Goal: Use online tool/utility: Utilize a website feature to perform a specific function

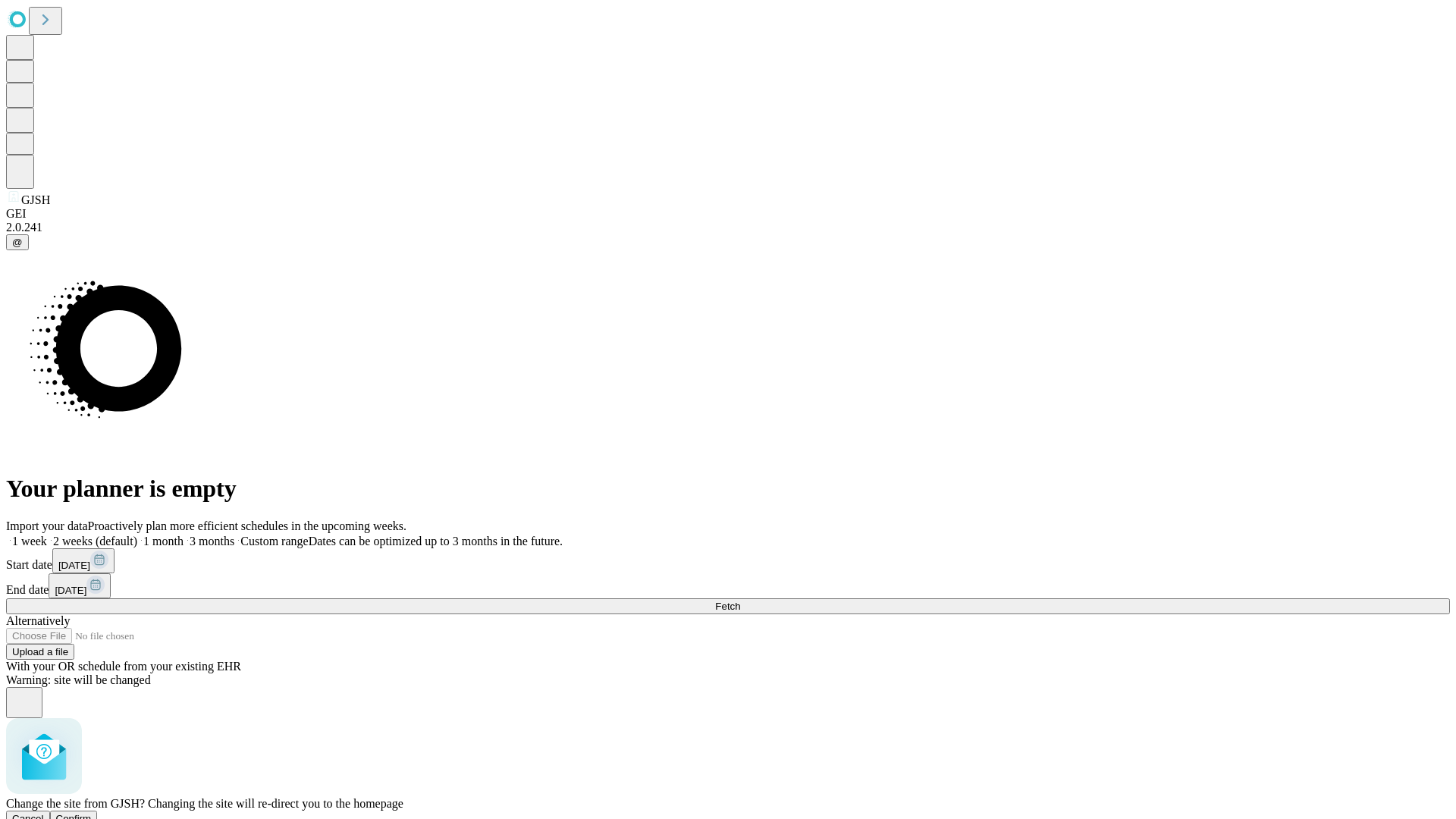
click at [92, 812] on span "Confirm" at bounding box center [74, 818] width 36 height 12
click at [183, 535] on label "1 month" at bounding box center [160, 541] width 47 height 13
click at [740, 601] on span "Fetch" at bounding box center [728, 606] width 25 height 12
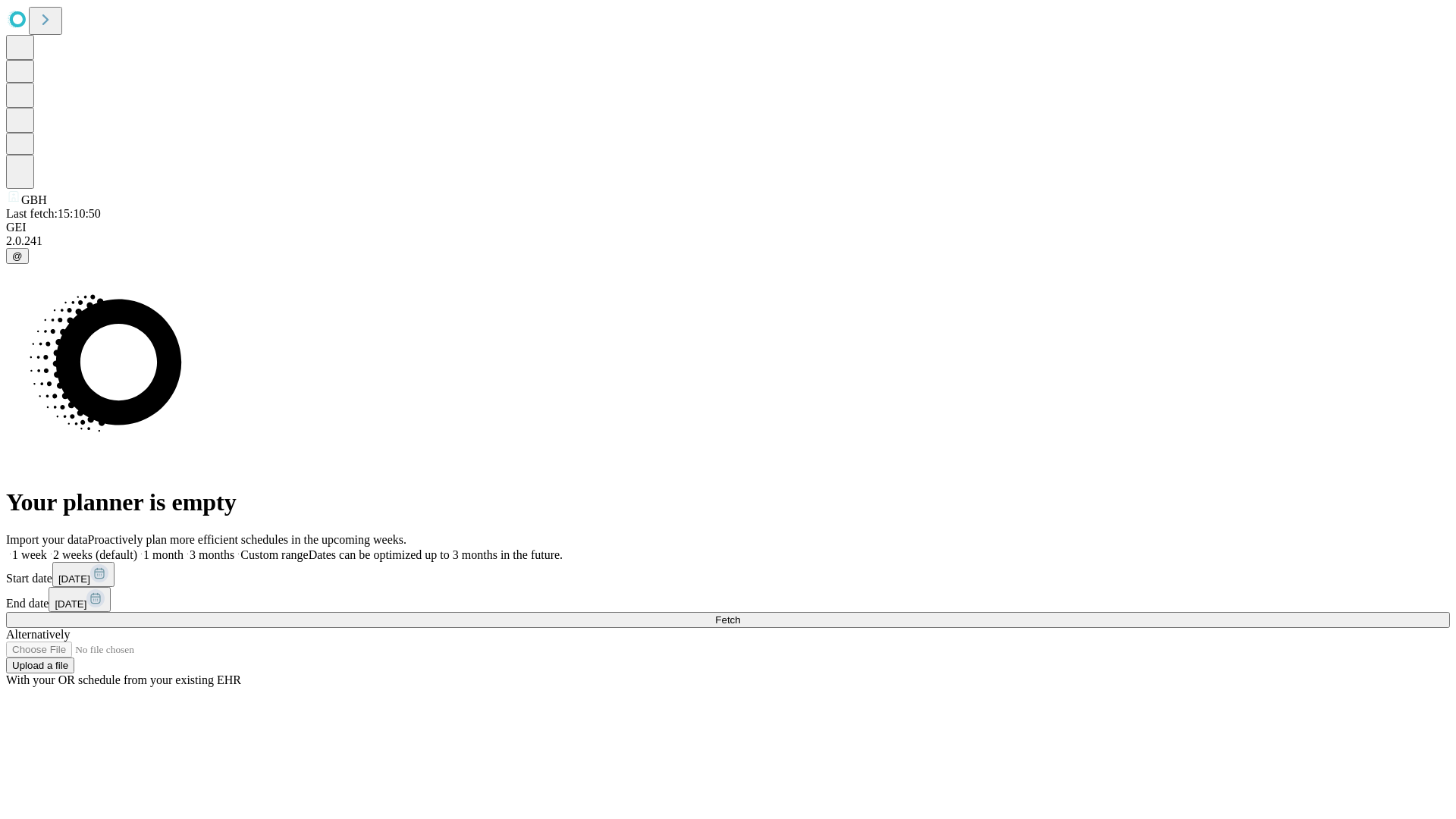
click at [183, 548] on label "1 month" at bounding box center [160, 554] width 47 height 13
click at [740, 614] on span "Fetch" at bounding box center [728, 620] width 25 height 12
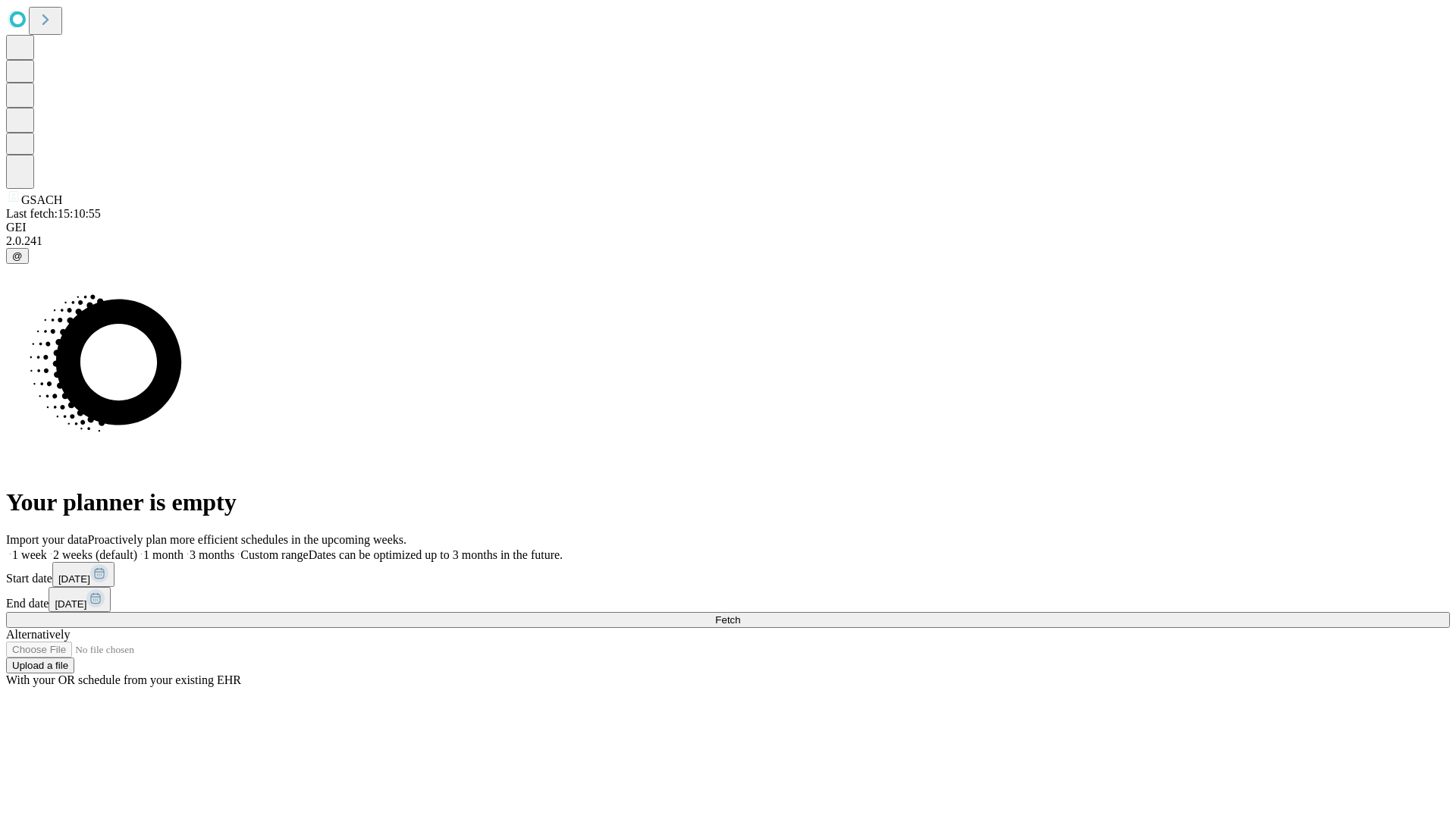
click at [183, 548] on label "1 month" at bounding box center [160, 554] width 47 height 13
click at [740, 614] on span "Fetch" at bounding box center [728, 620] width 25 height 12
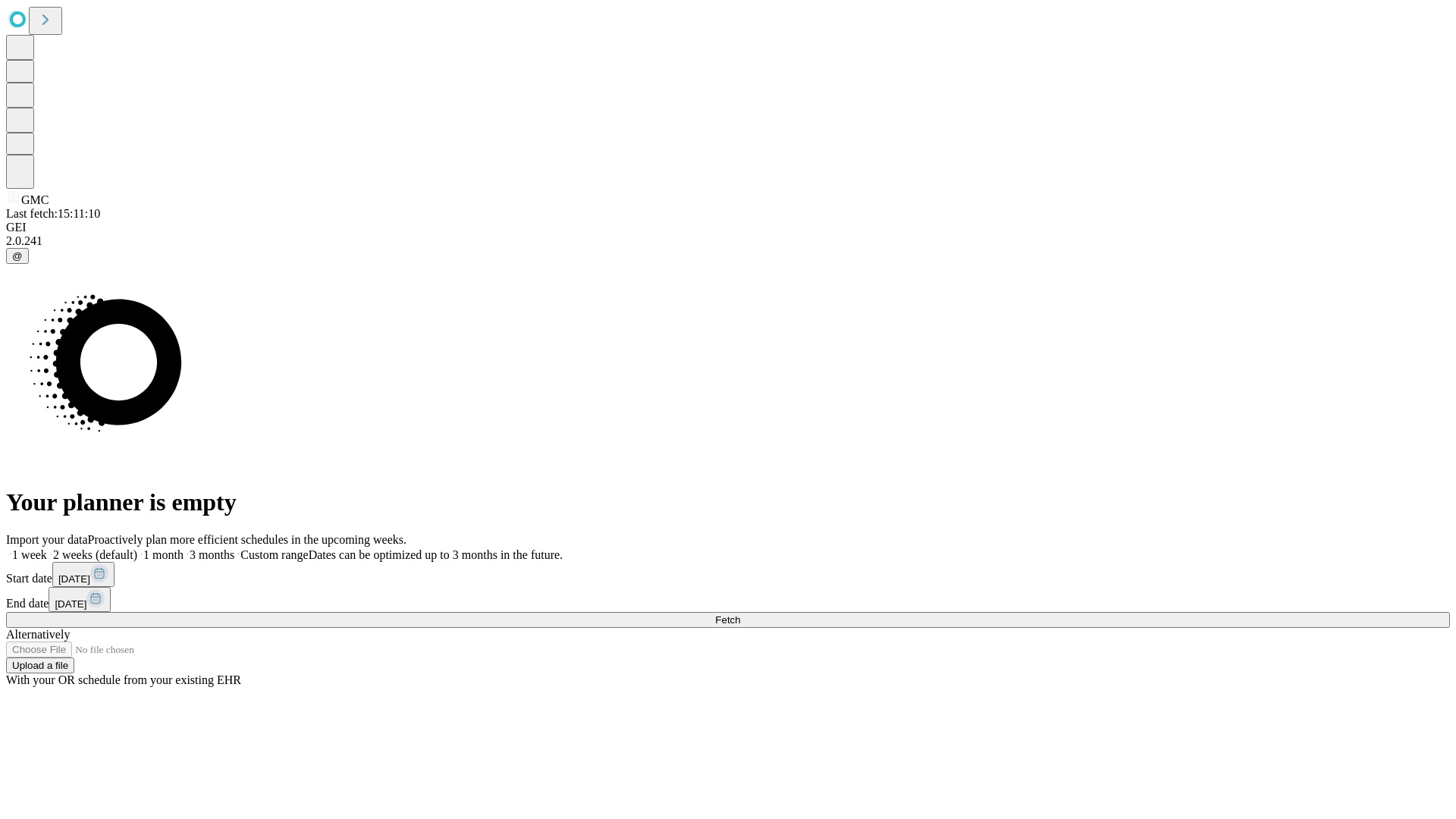
click at [183, 548] on label "1 month" at bounding box center [160, 554] width 47 height 13
click at [740, 614] on span "Fetch" at bounding box center [728, 620] width 25 height 12
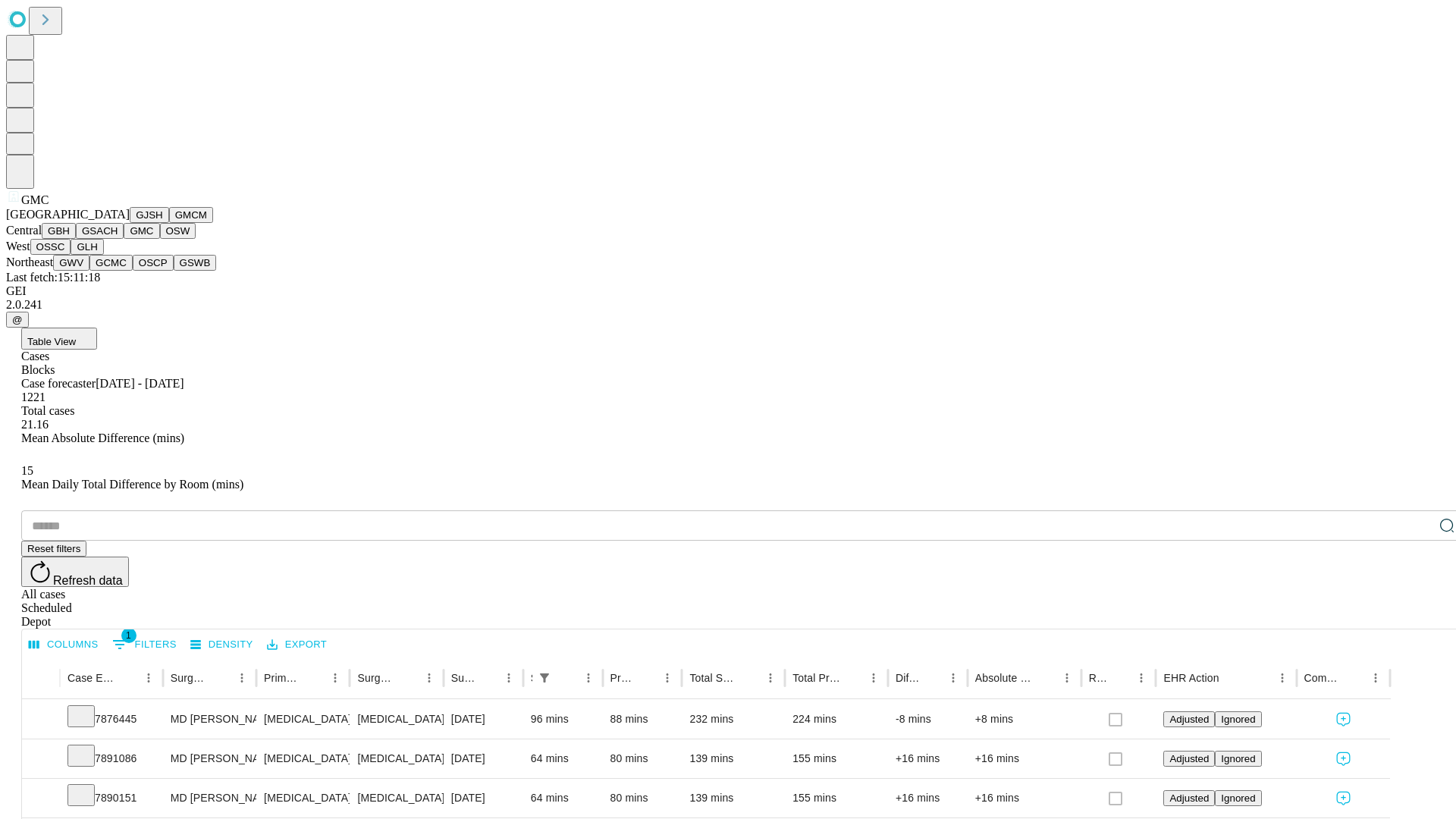
click at [160, 239] on button "OSW" at bounding box center [178, 231] width 36 height 16
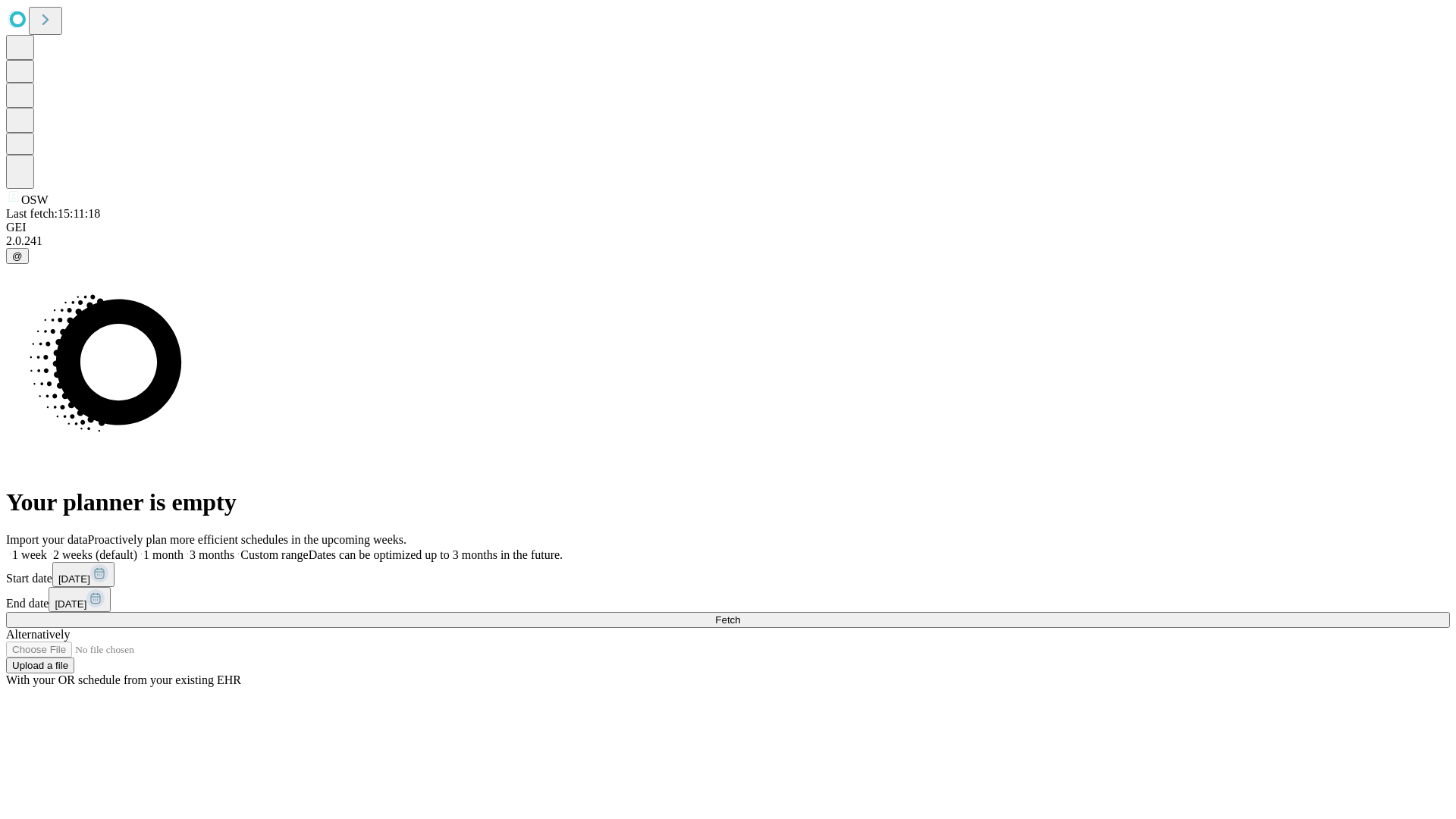
click at [183, 548] on label "1 month" at bounding box center [160, 554] width 47 height 13
click at [740, 614] on span "Fetch" at bounding box center [728, 620] width 25 height 12
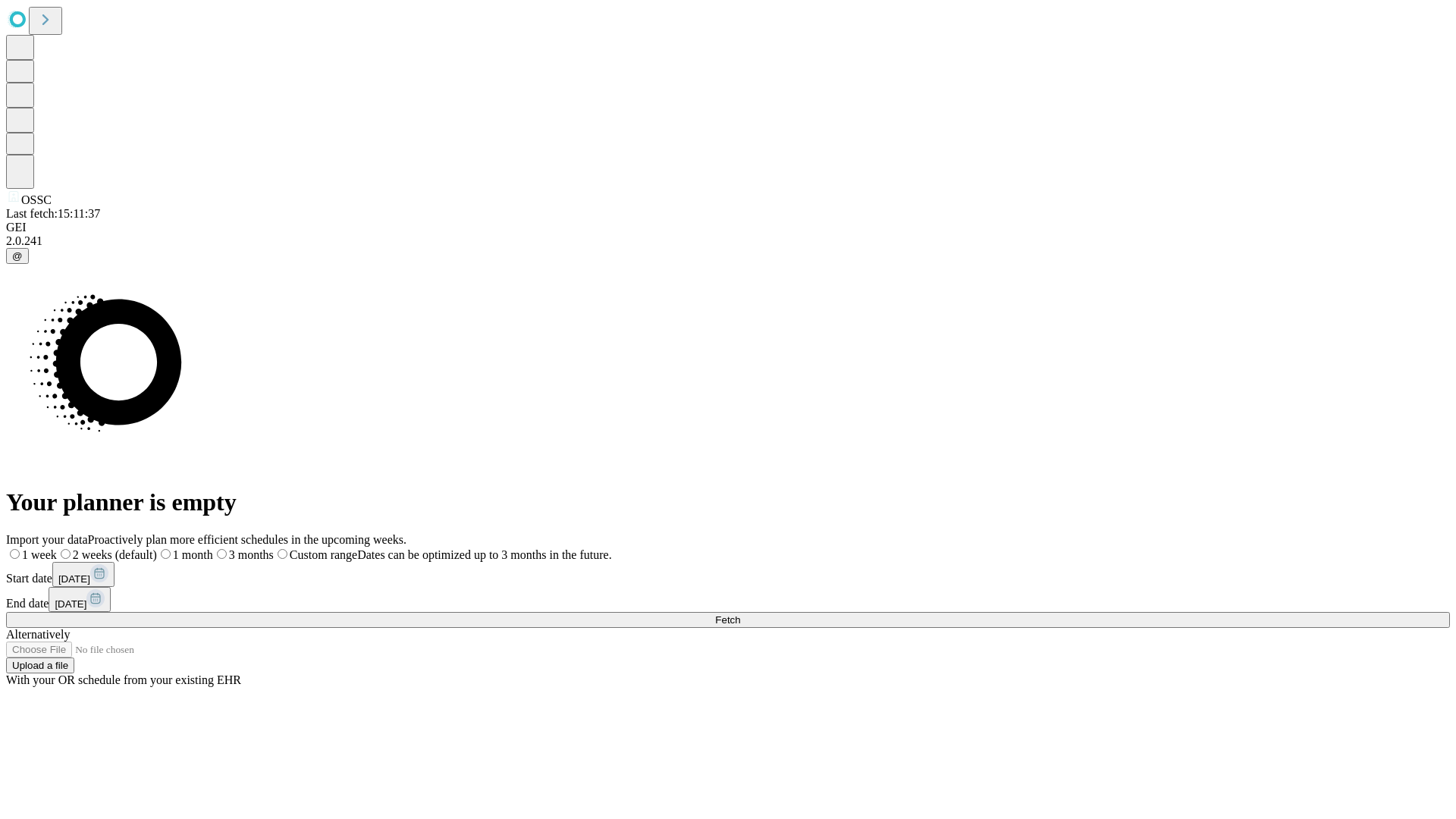
click at [740, 614] on span "Fetch" at bounding box center [728, 620] width 25 height 12
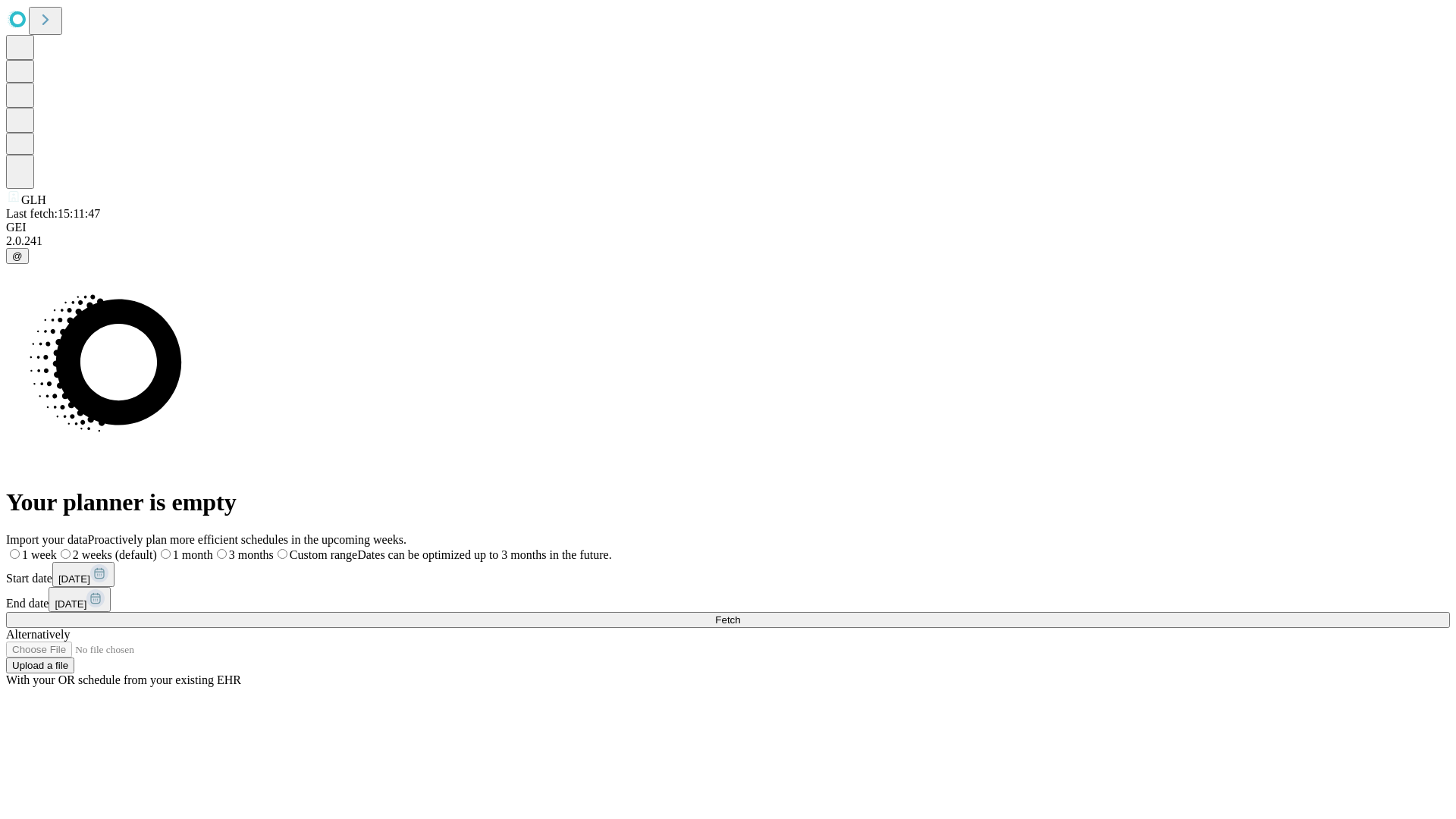
click at [213, 548] on label "1 month" at bounding box center [185, 554] width 56 height 13
click at [740, 614] on span "Fetch" at bounding box center [728, 620] width 25 height 12
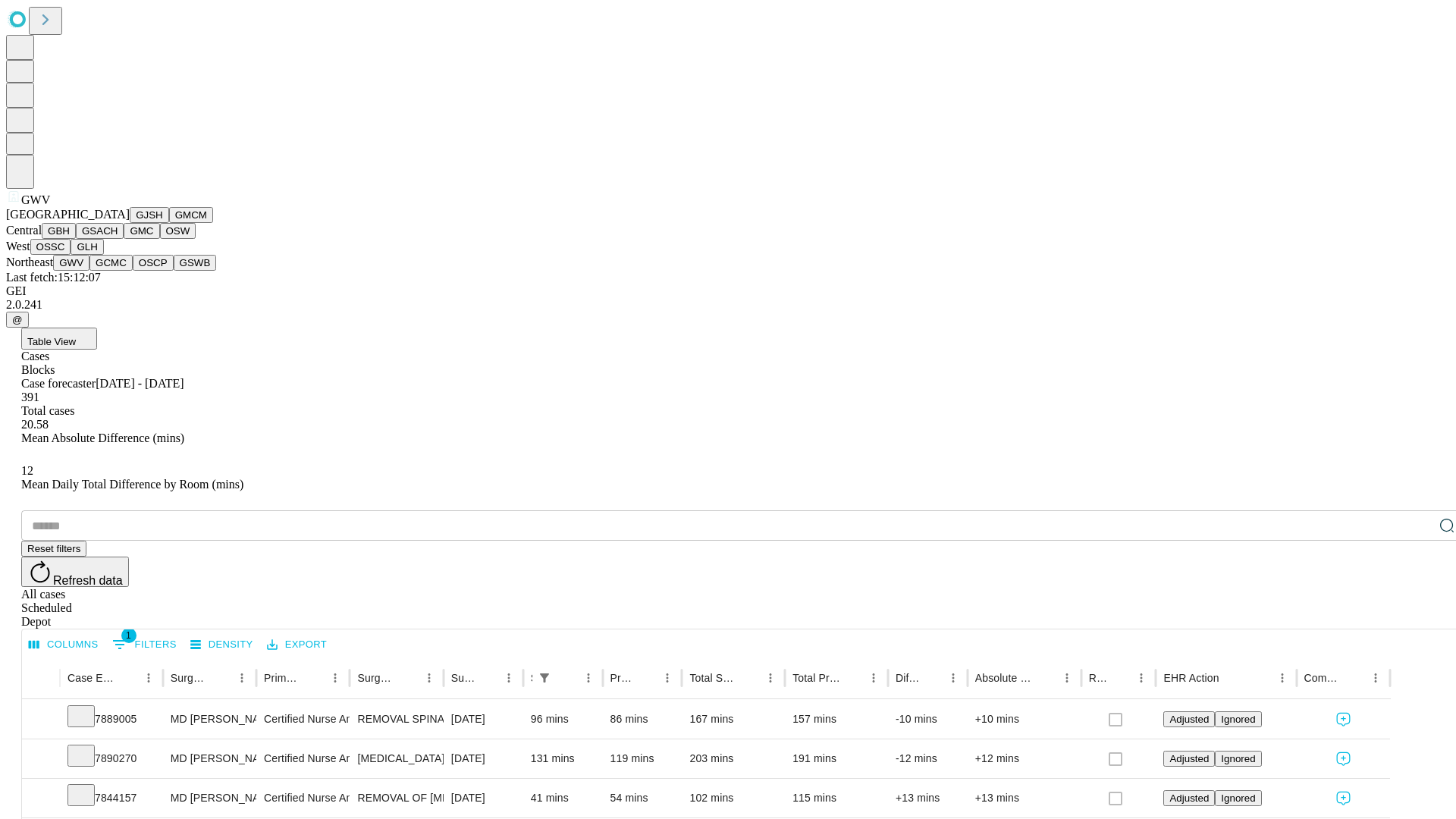
click at [117, 271] on button "GCMC" at bounding box center [111, 262] width 44 height 16
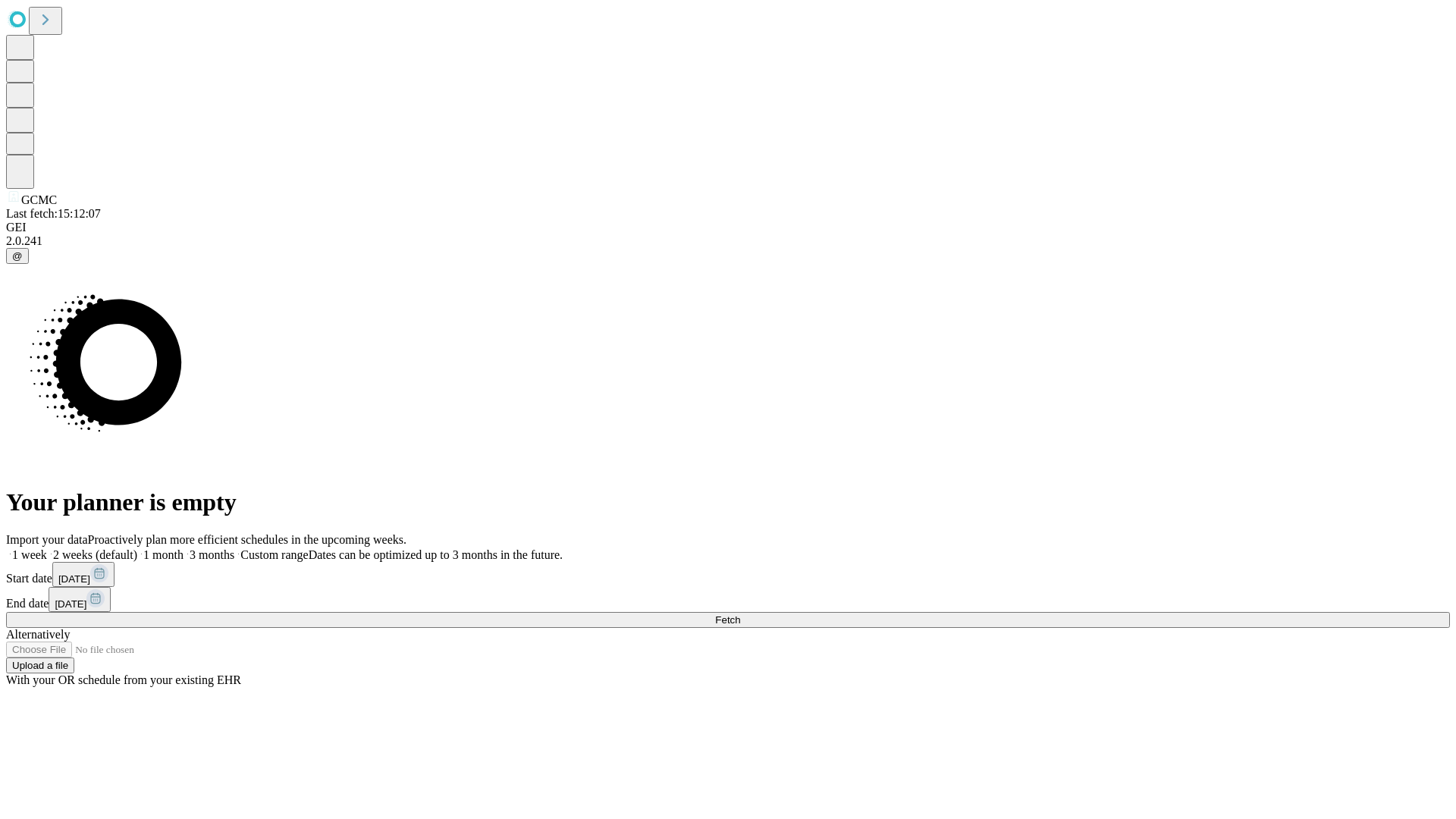
click at [183, 548] on label "1 month" at bounding box center [160, 554] width 47 height 13
click at [740, 614] on span "Fetch" at bounding box center [728, 620] width 25 height 12
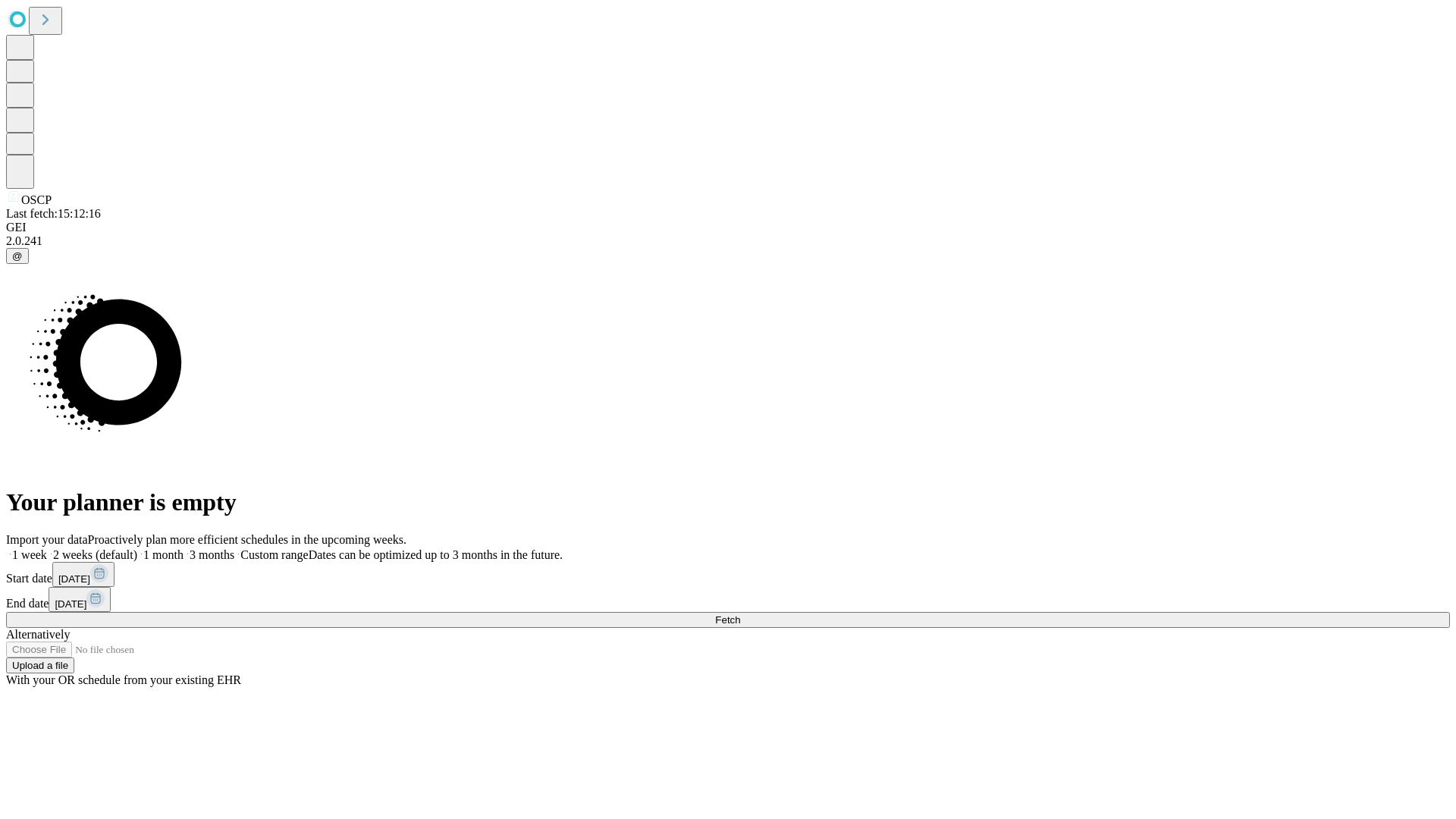
click at [740, 614] on span "Fetch" at bounding box center [728, 620] width 25 height 12
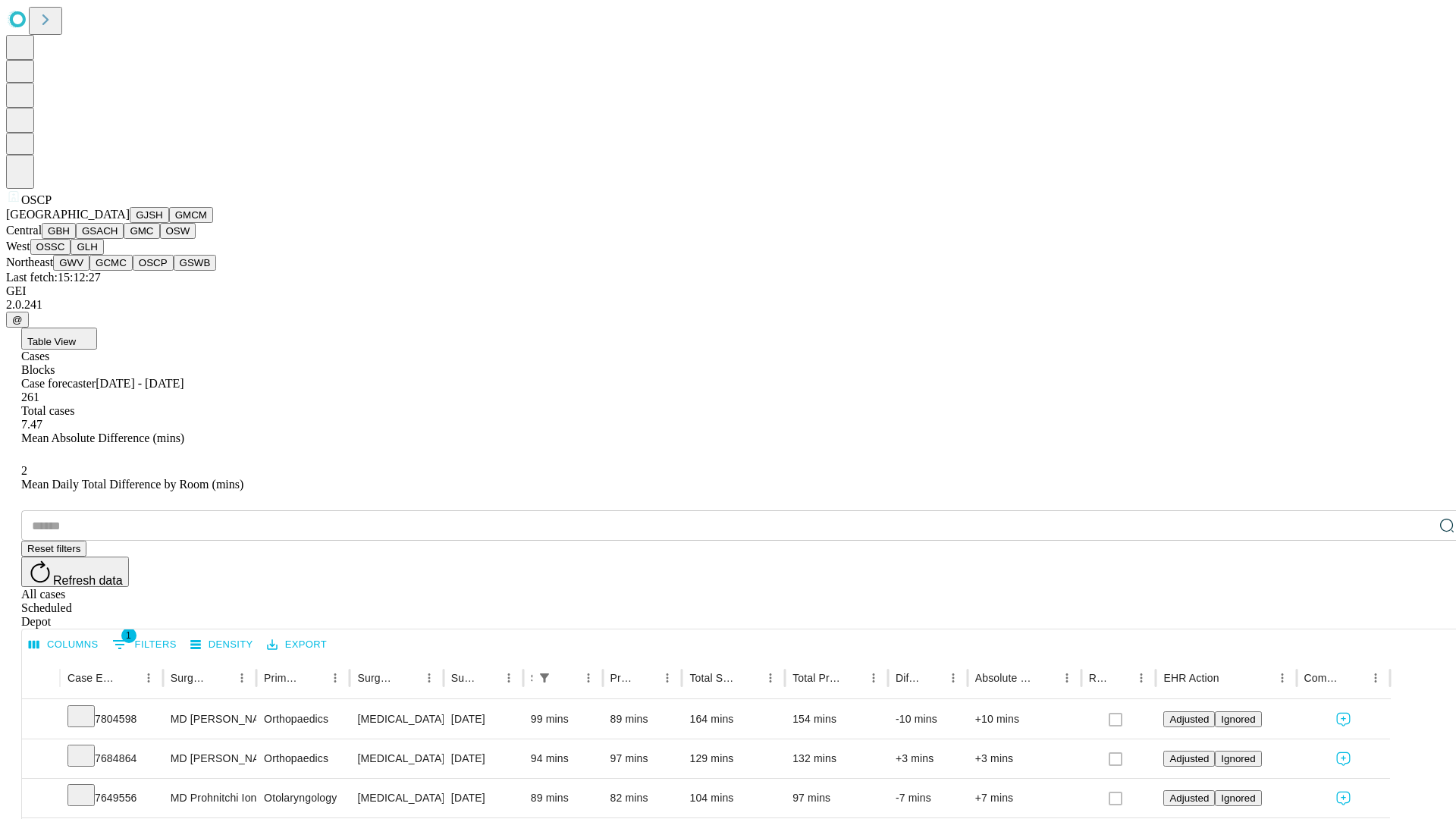
click at [174, 271] on button "GSWB" at bounding box center [195, 262] width 44 height 16
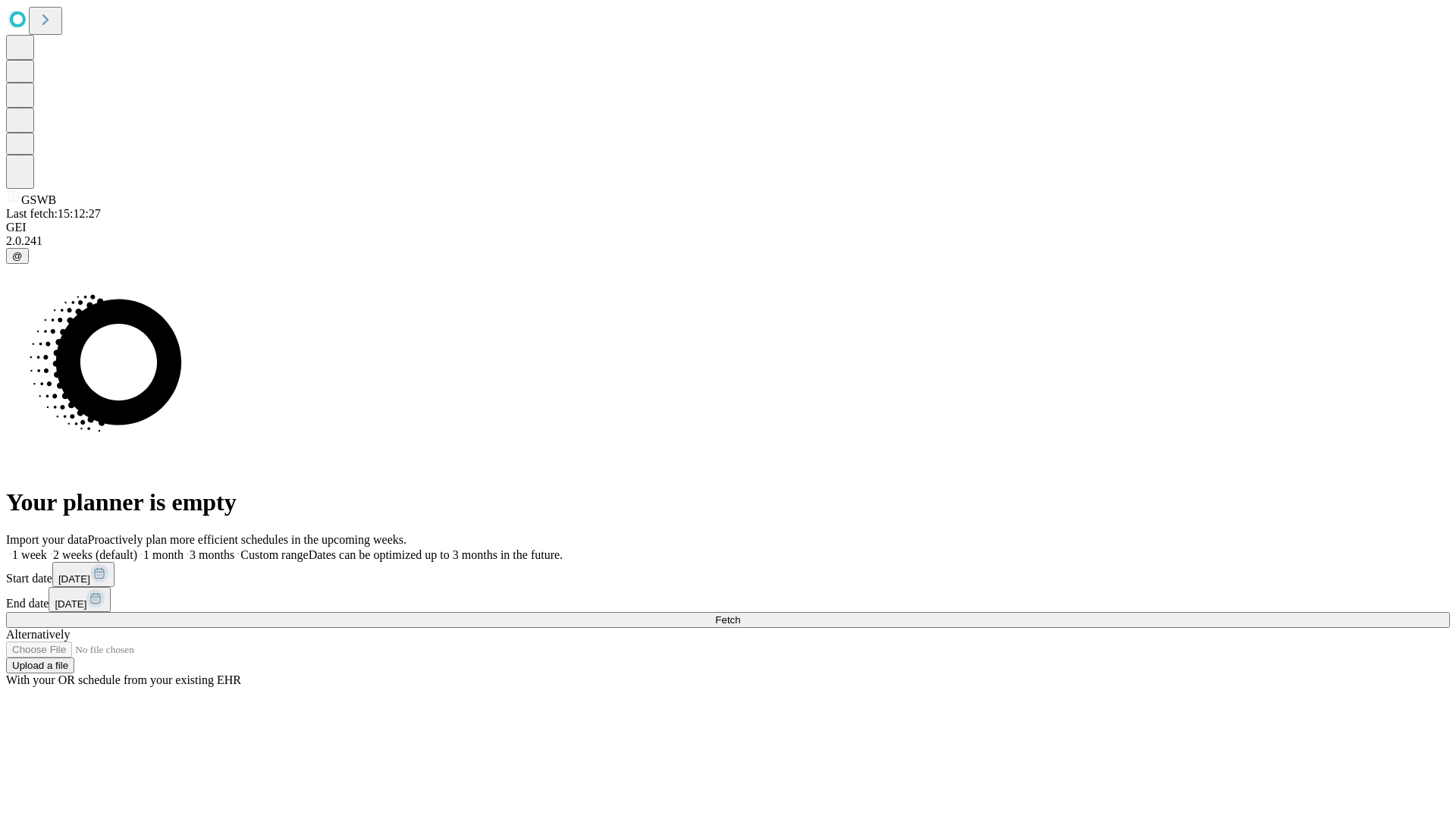
click at [183, 548] on label "1 month" at bounding box center [160, 554] width 47 height 13
click at [740, 614] on span "Fetch" at bounding box center [728, 620] width 25 height 12
